Goal: Obtain resource: Obtain resource

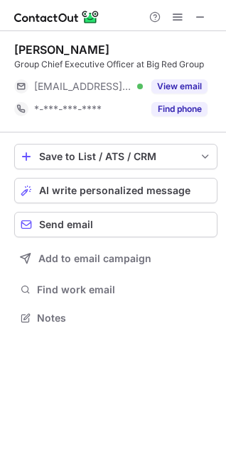
scroll to position [308, 226]
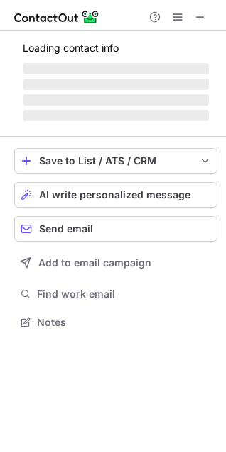
scroll to position [308, 226]
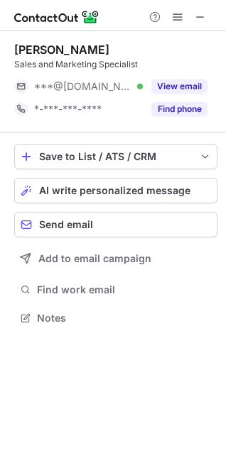
scroll to position [308, 226]
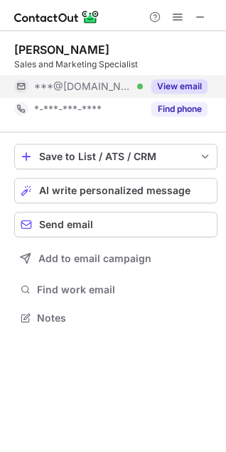
click at [183, 79] on div "View email" at bounding box center [175, 86] width 65 height 23
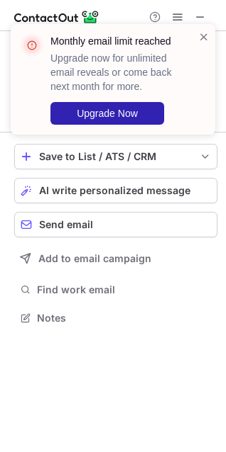
click at [209, 35] on div "Monthly email limit reached Upgrade now for unlimited email reveals or come bac…" at bounding box center [113, 79] width 204 height 111
click at [209, 36] on div "Monthly email limit reached Upgrade now for unlimited email reveals or come bac…" at bounding box center [113, 79] width 204 height 111
click at [200, 43] on span at bounding box center [203, 37] width 11 height 14
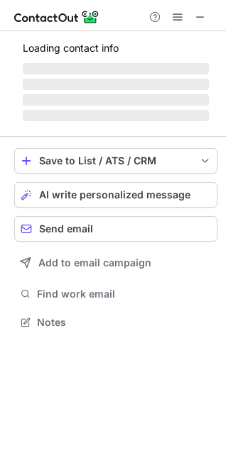
scroll to position [321, 226]
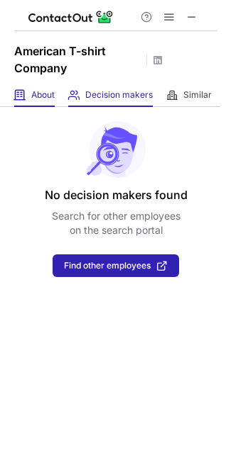
click at [35, 88] on div "About About Company" at bounding box center [34, 95] width 40 height 23
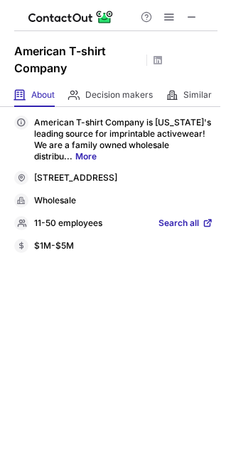
click at [197, 230] on span "Search all" at bounding box center [178, 224] width 40 height 13
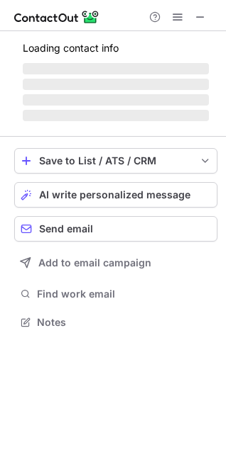
scroll to position [308, 226]
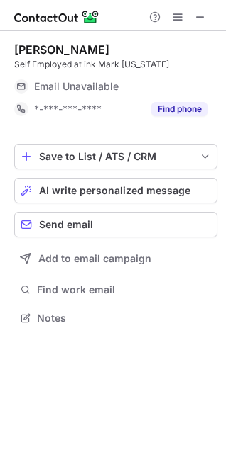
scroll to position [308, 226]
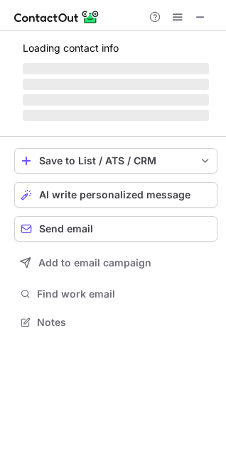
scroll to position [308, 226]
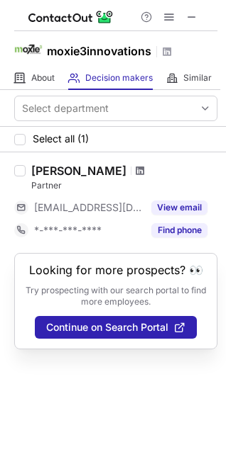
click at [135, 166] on span at bounding box center [139, 170] width 9 height 11
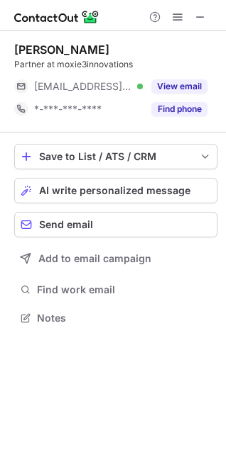
scroll to position [308, 226]
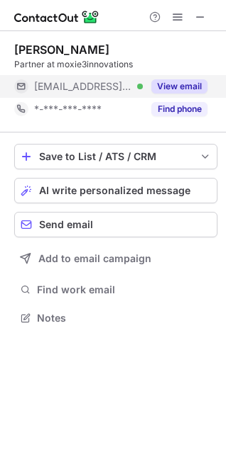
click at [179, 77] on div "View email" at bounding box center [175, 86] width 65 height 23
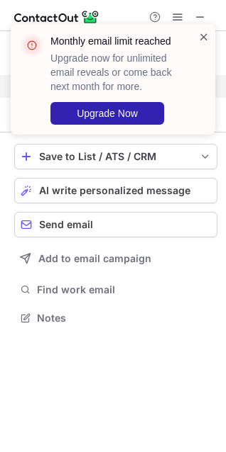
click at [206, 34] on span at bounding box center [203, 37] width 11 height 14
